Goal: Find specific page/section: Find specific page/section

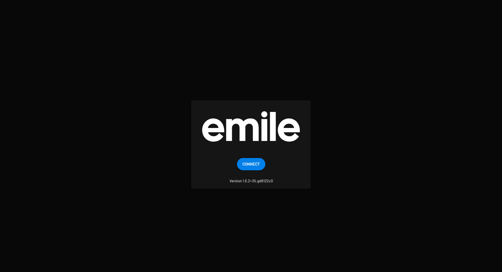
click at [258, 175] on small "Version 1.6.2+35.gd9122c0" at bounding box center [251, 177] width 43 height 13
click at [258, 167] on span "Connect" at bounding box center [251, 164] width 17 height 12
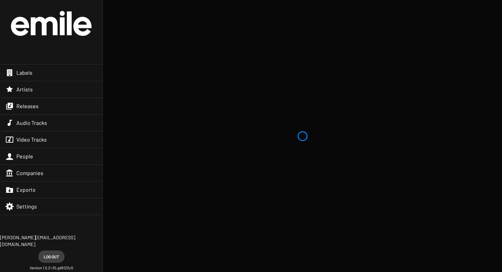
click at [31, 103] on span "Releases" at bounding box center [27, 106] width 22 height 7
